Goal: Find specific page/section: Find specific page/section

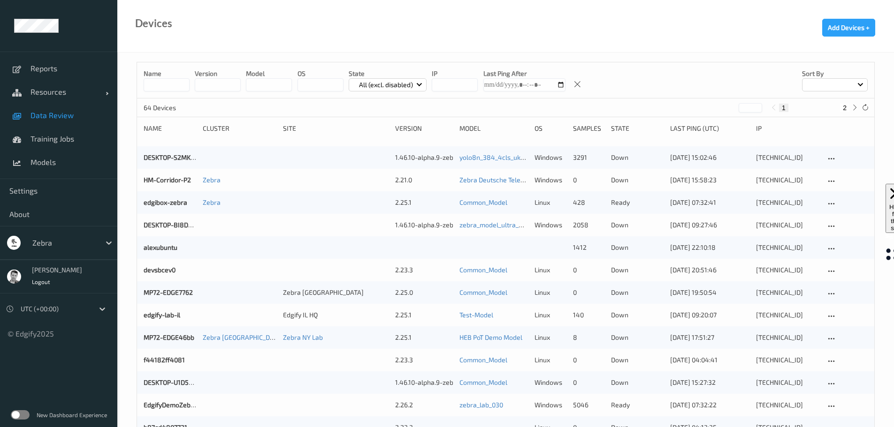
click at [51, 118] on span "Data Review" at bounding box center [68, 115] width 77 height 9
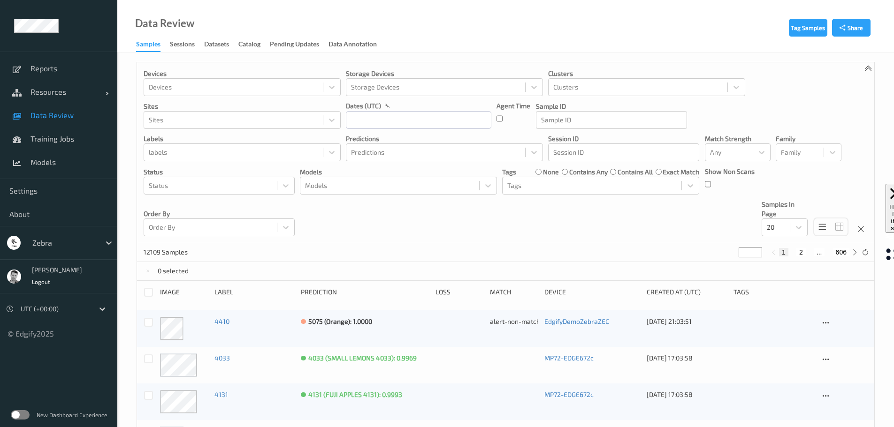
click at [22, 413] on label at bounding box center [20, 414] width 19 height 9
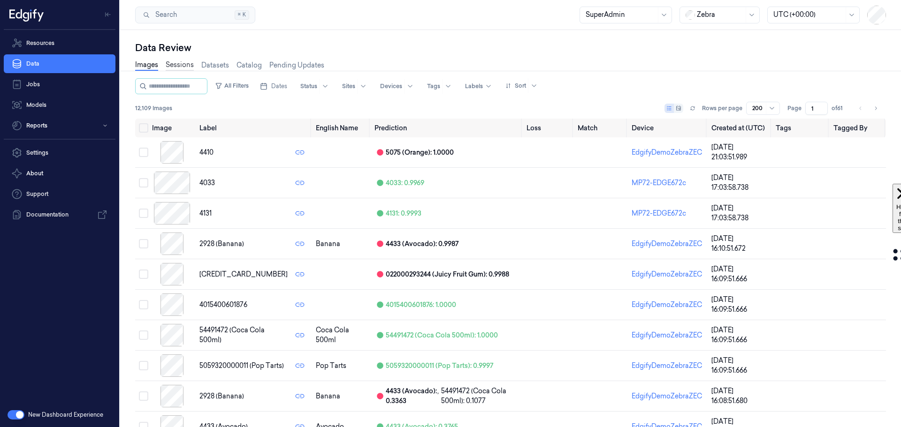
click at [178, 64] on link "Sessions" at bounding box center [180, 65] width 28 height 11
